Goal: Task Accomplishment & Management: Manage account settings

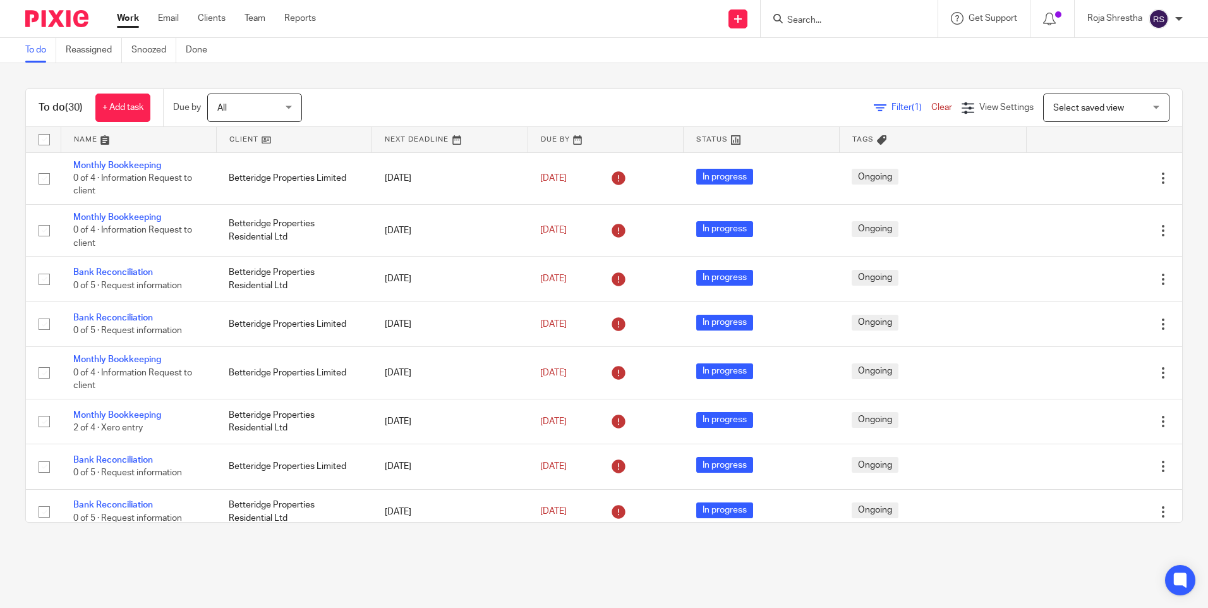
scroll to position [695, 0]
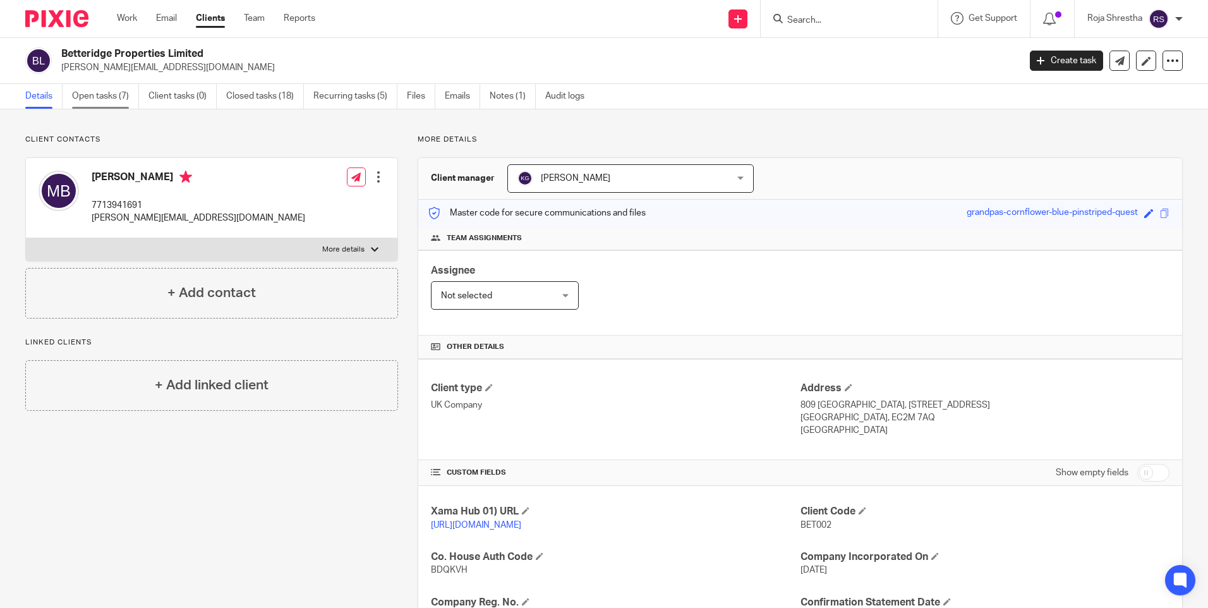
click at [110, 90] on link "Open tasks (7)" at bounding box center [105, 96] width 67 height 25
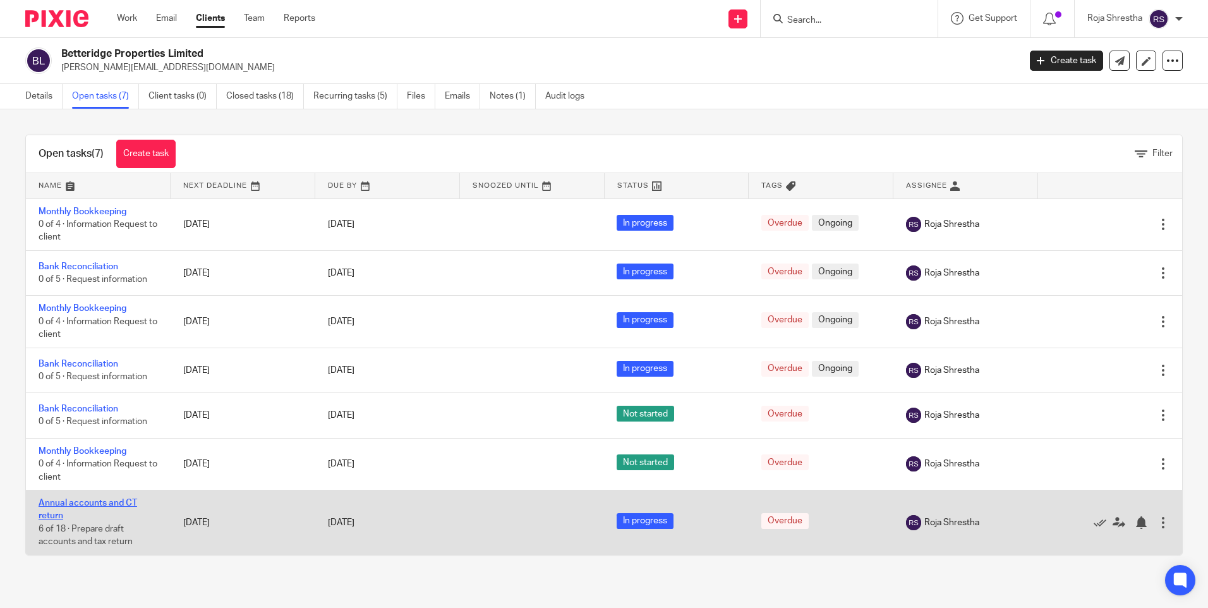
click at [89, 501] on link "Annual accounts and CT return" at bounding box center [88, 509] width 99 height 21
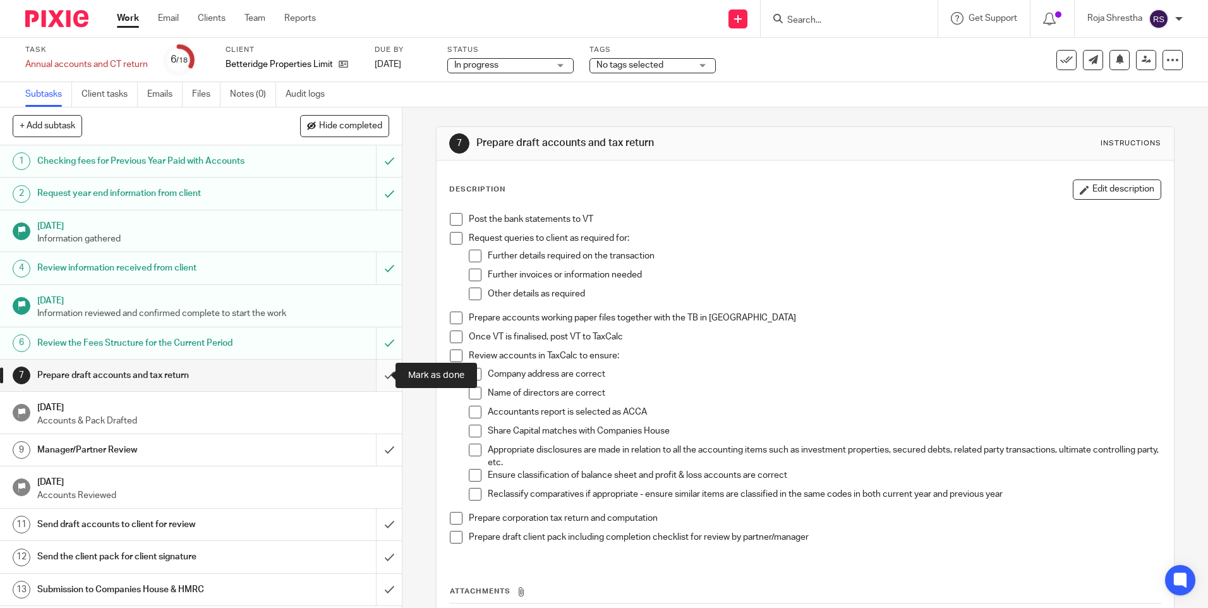
click at [382, 373] on input "submit" at bounding box center [201, 376] width 402 height 32
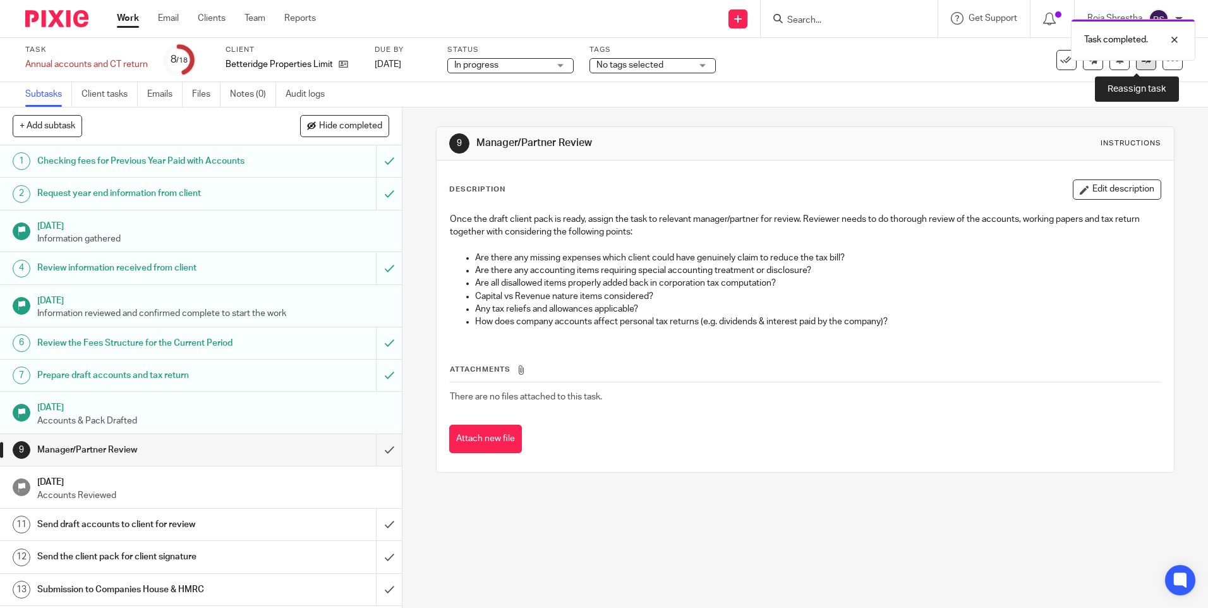
click at [1137, 70] on link at bounding box center [1146, 60] width 20 height 20
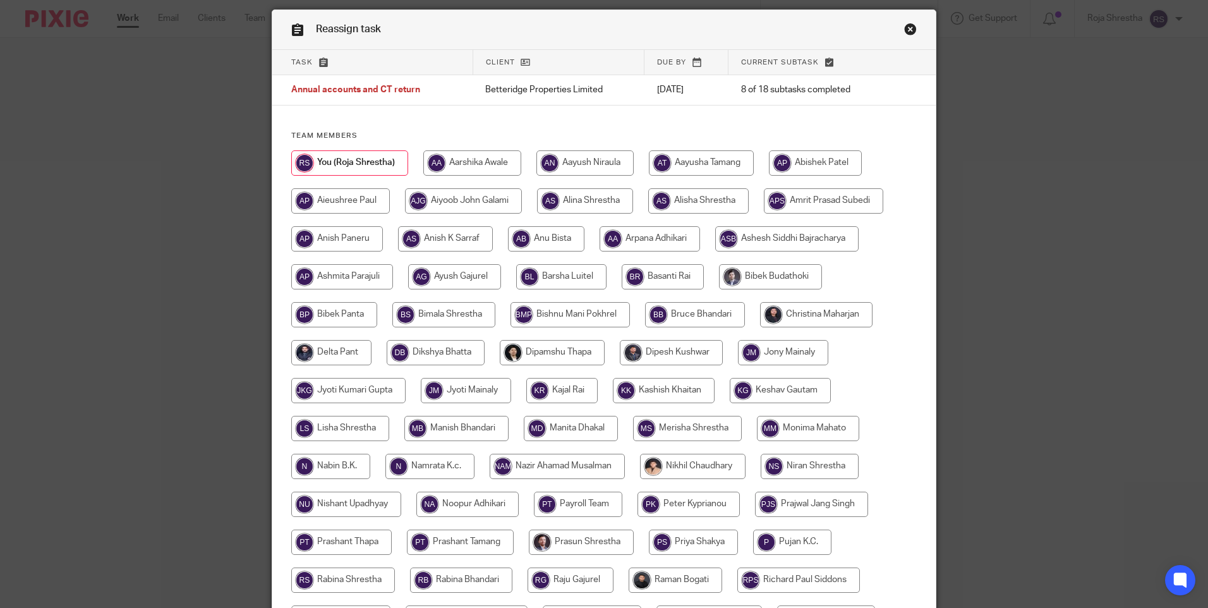
scroll to position [63, 0]
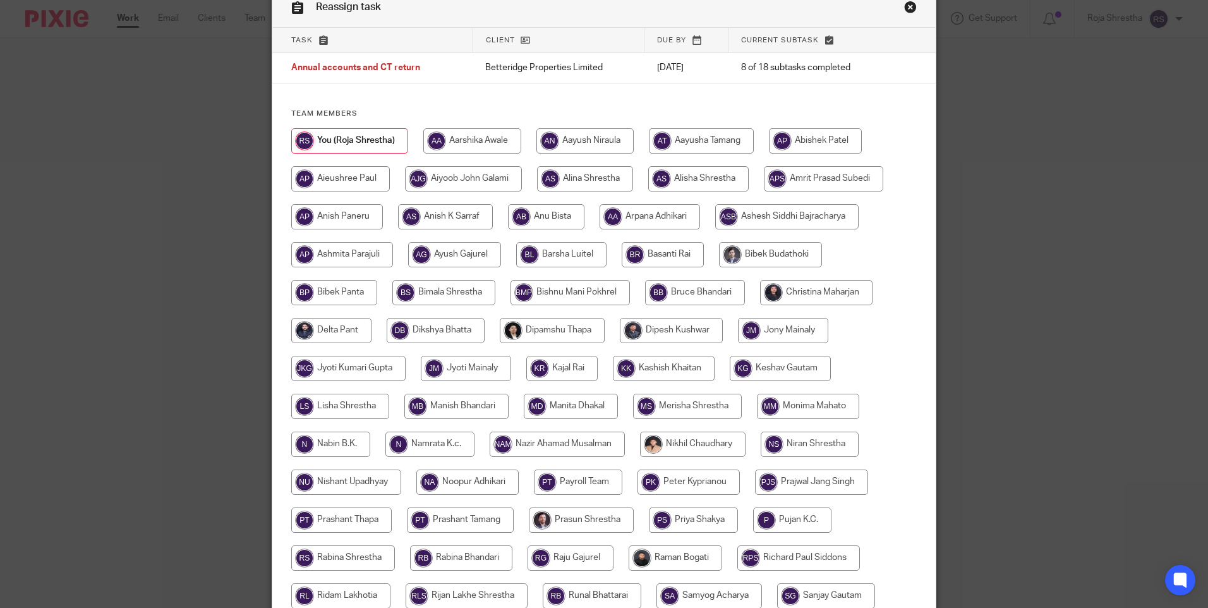
click at [805, 370] on input "radio" at bounding box center [780, 368] width 101 height 25
radio input "true"
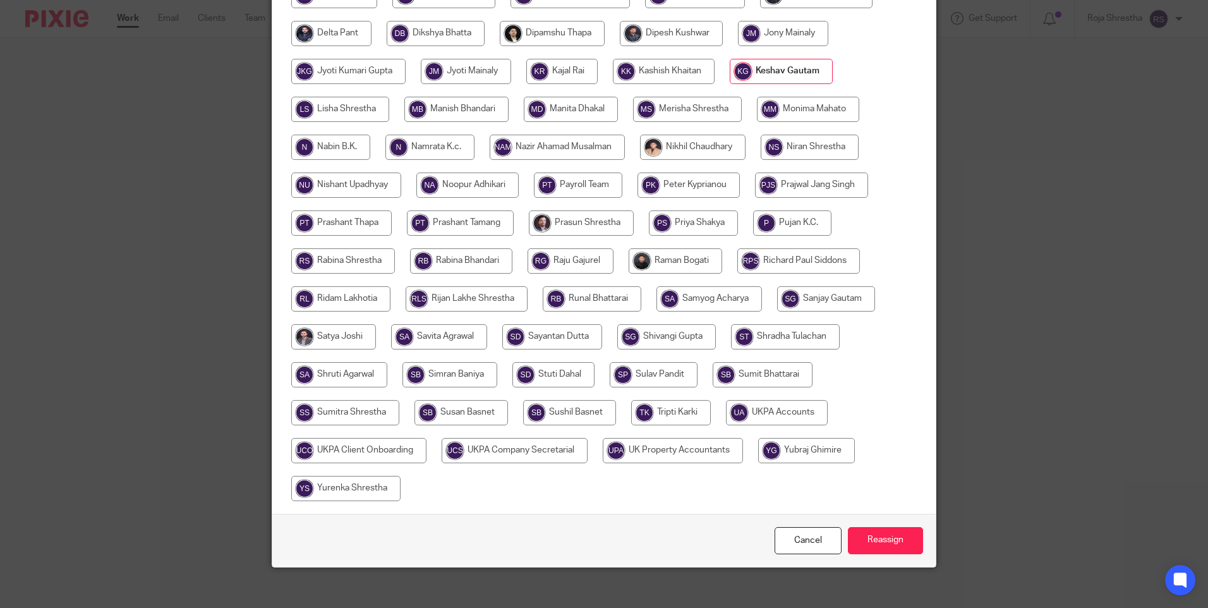
scroll to position [370, 0]
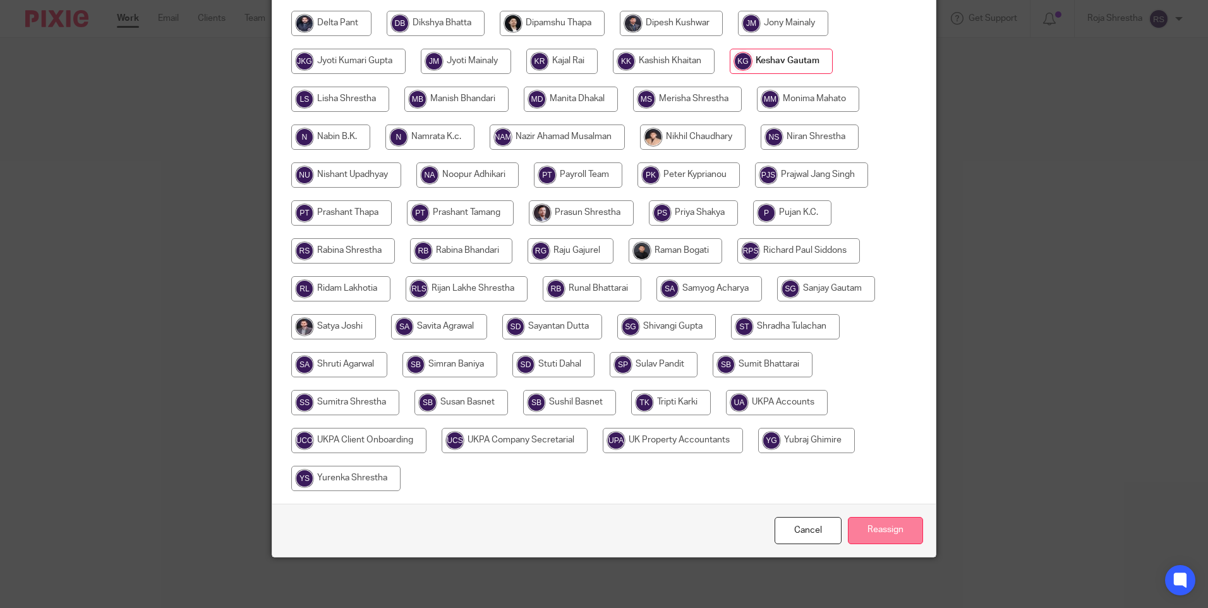
click at [885, 531] on input "Reassign" at bounding box center [885, 530] width 75 height 27
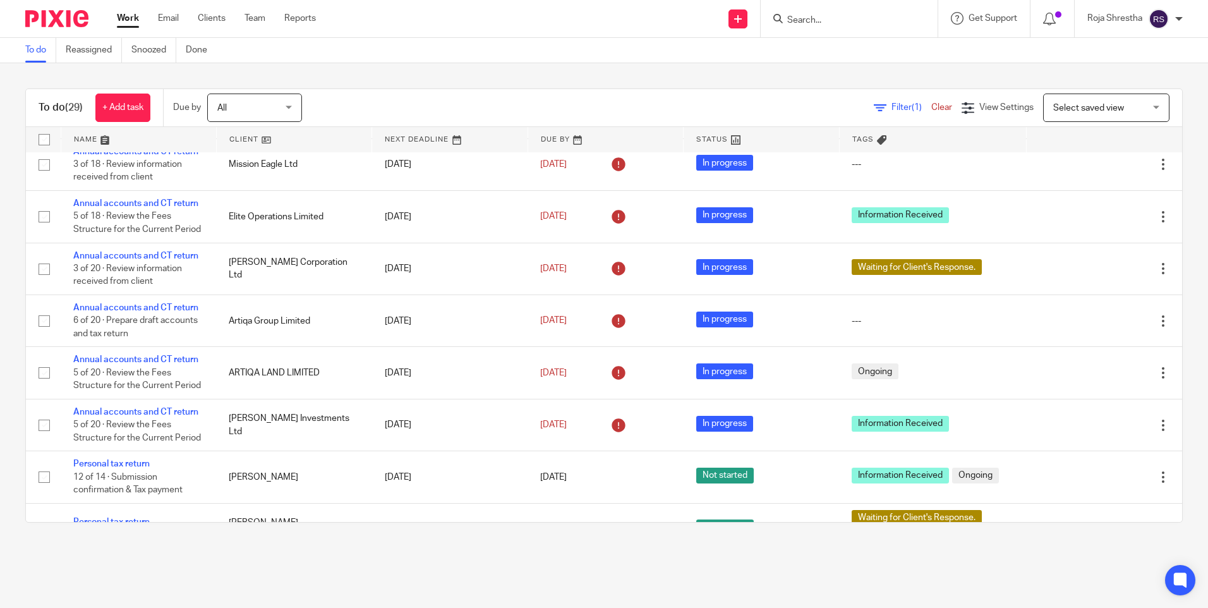
scroll to position [976, 0]
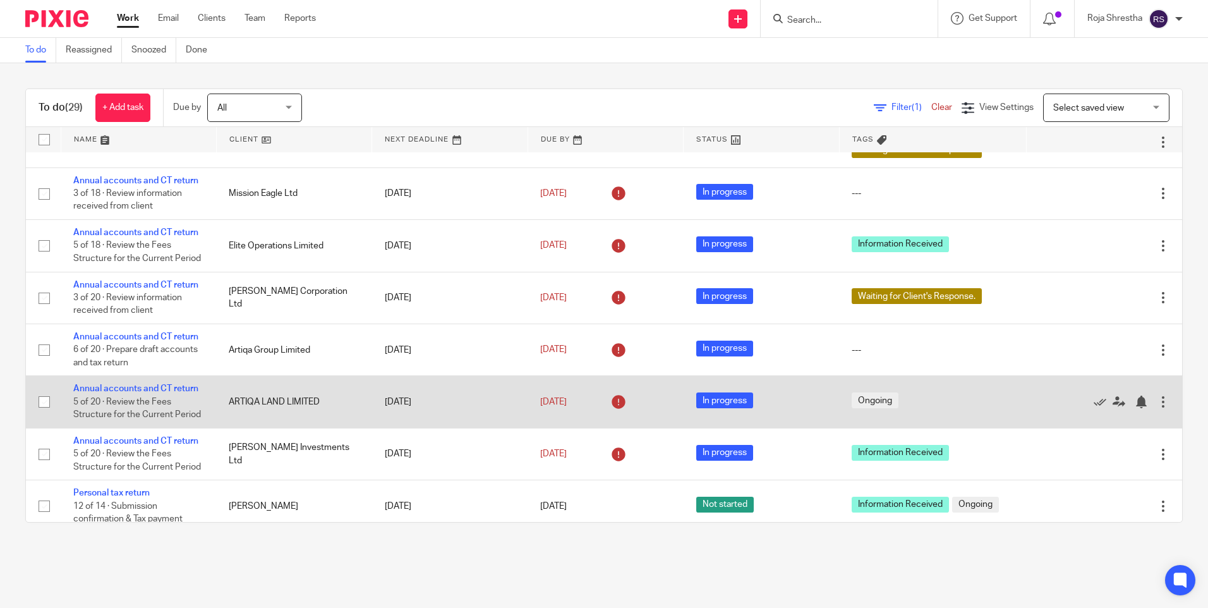
drag, startPoint x: 182, startPoint y: 167, endPoint x: 134, endPoint y: 378, distance: 216.4
click at [133, 562] on main "To do Reassigned Snoozed Done To do (29) + Add task Due by All All [DATE] [DATE…" at bounding box center [604, 304] width 1208 height 608
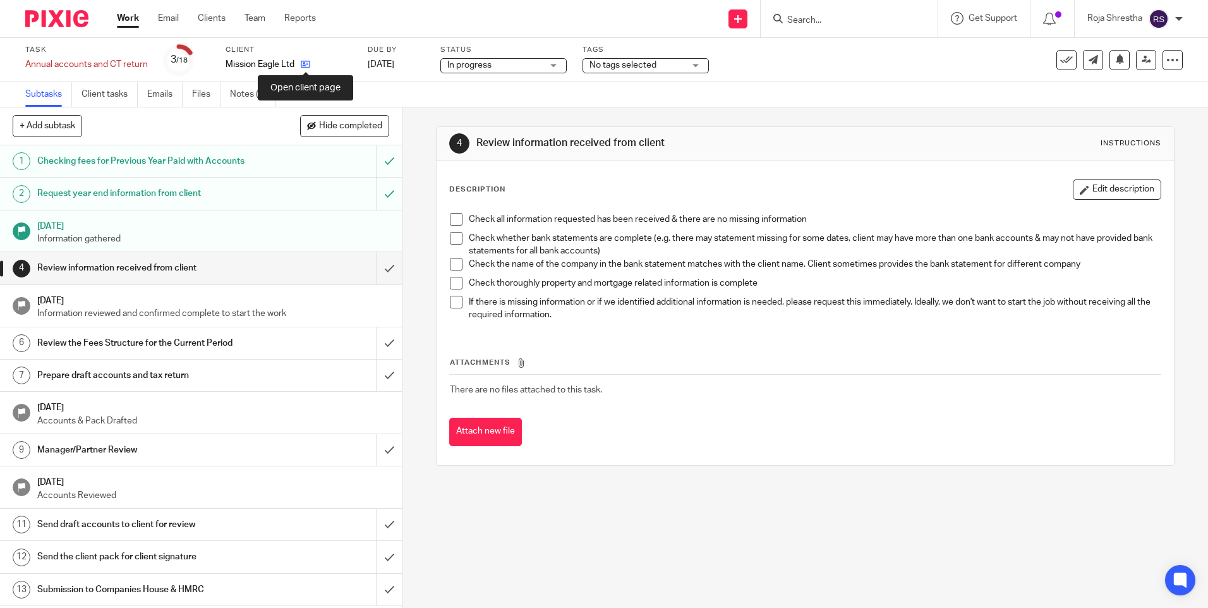
click at [308, 64] on icon at bounding box center [305, 63] width 9 height 9
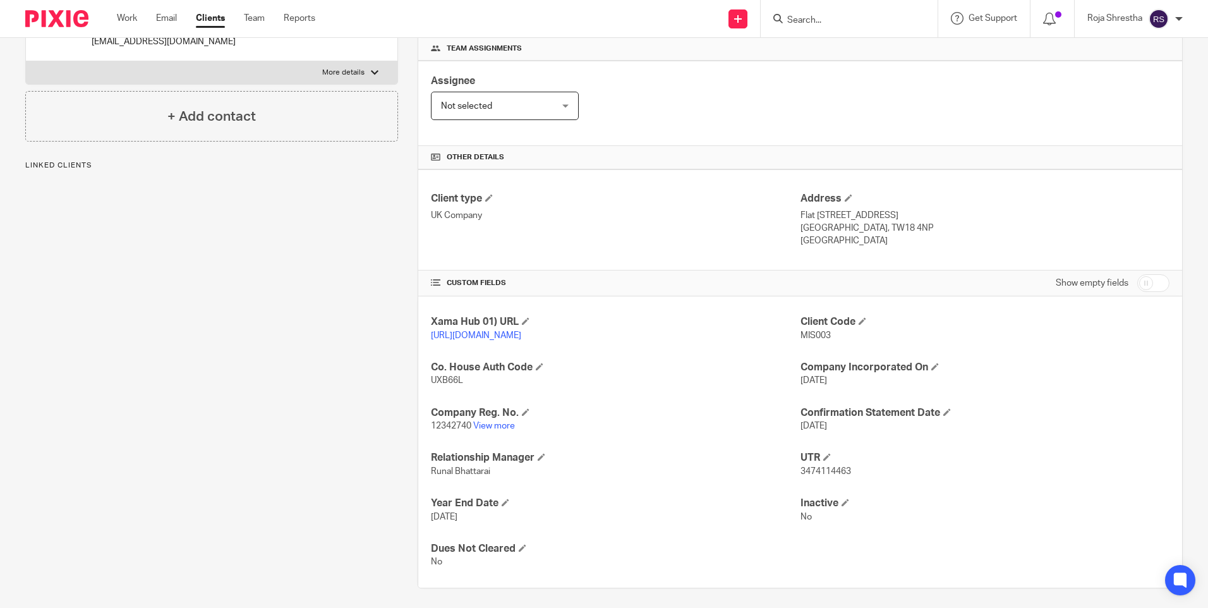
scroll to position [208, 0]
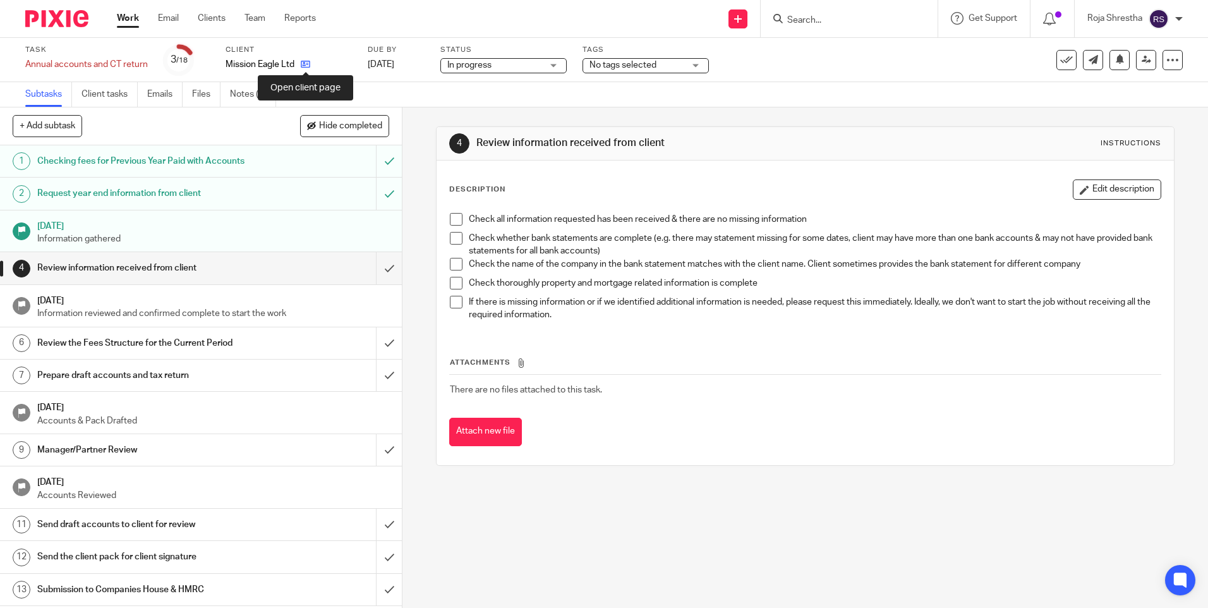
click at [304, 62] on icon at bounding box center [305, 63] width 9 height 9
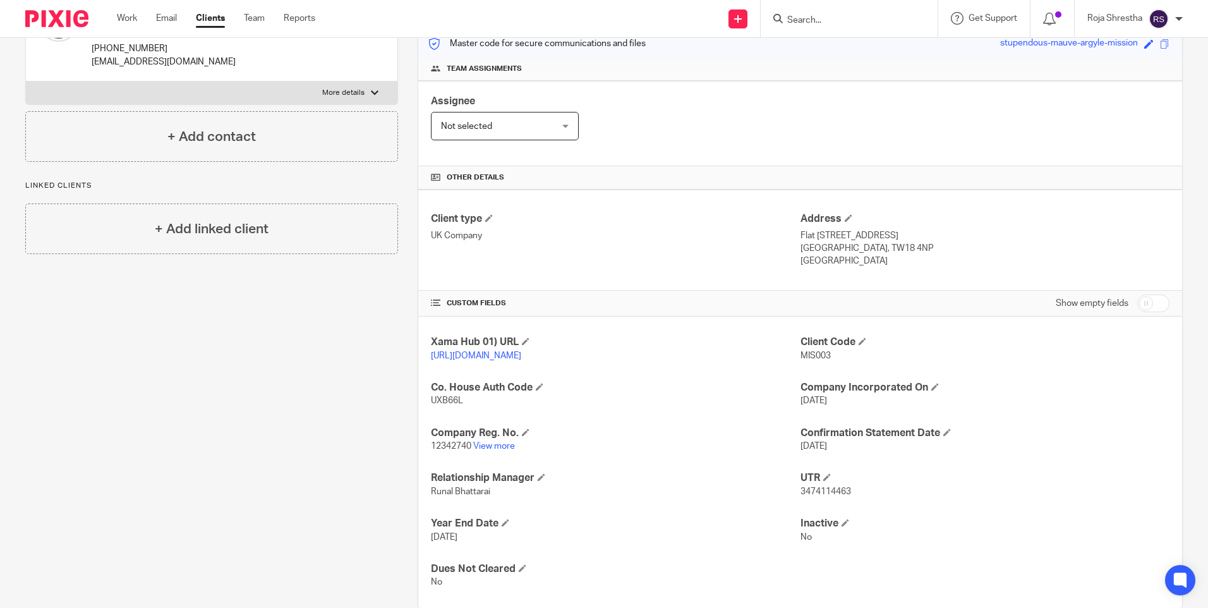
scroll to position [190, 0]
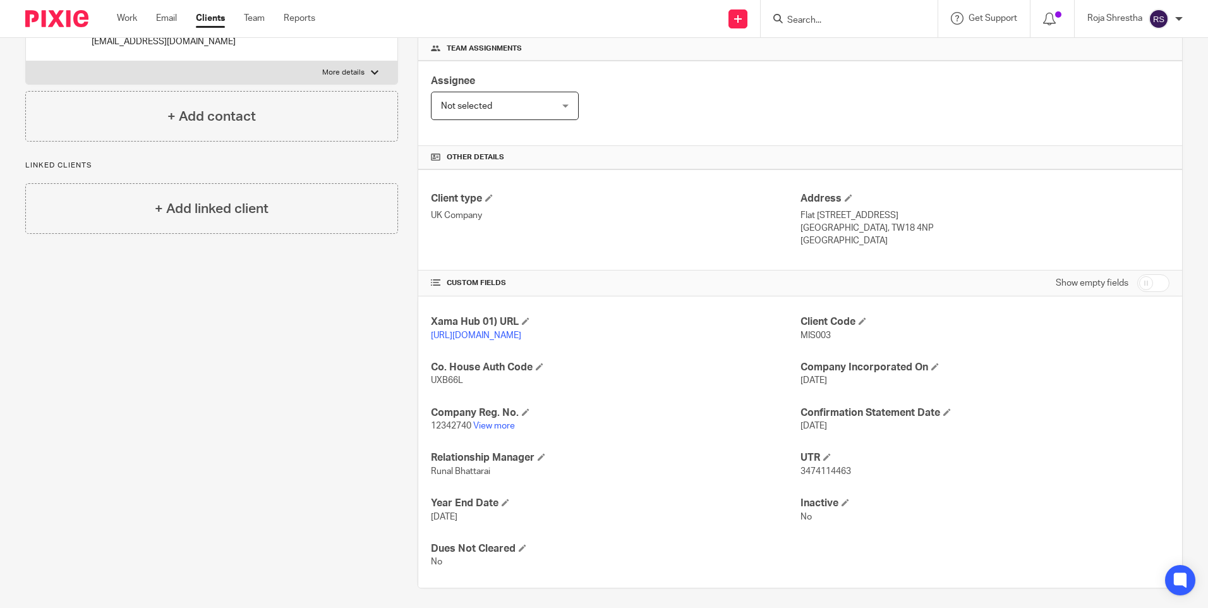
click at [294, 380] on div "Client contacts [PERSON_NAME] [PERSON_NAME] (Property Investor) [PHONE_NUMBER] …" at bounding box center [202, 266] width 392 height 643
